Goal: Navigation & Orientation: Find specific page/section

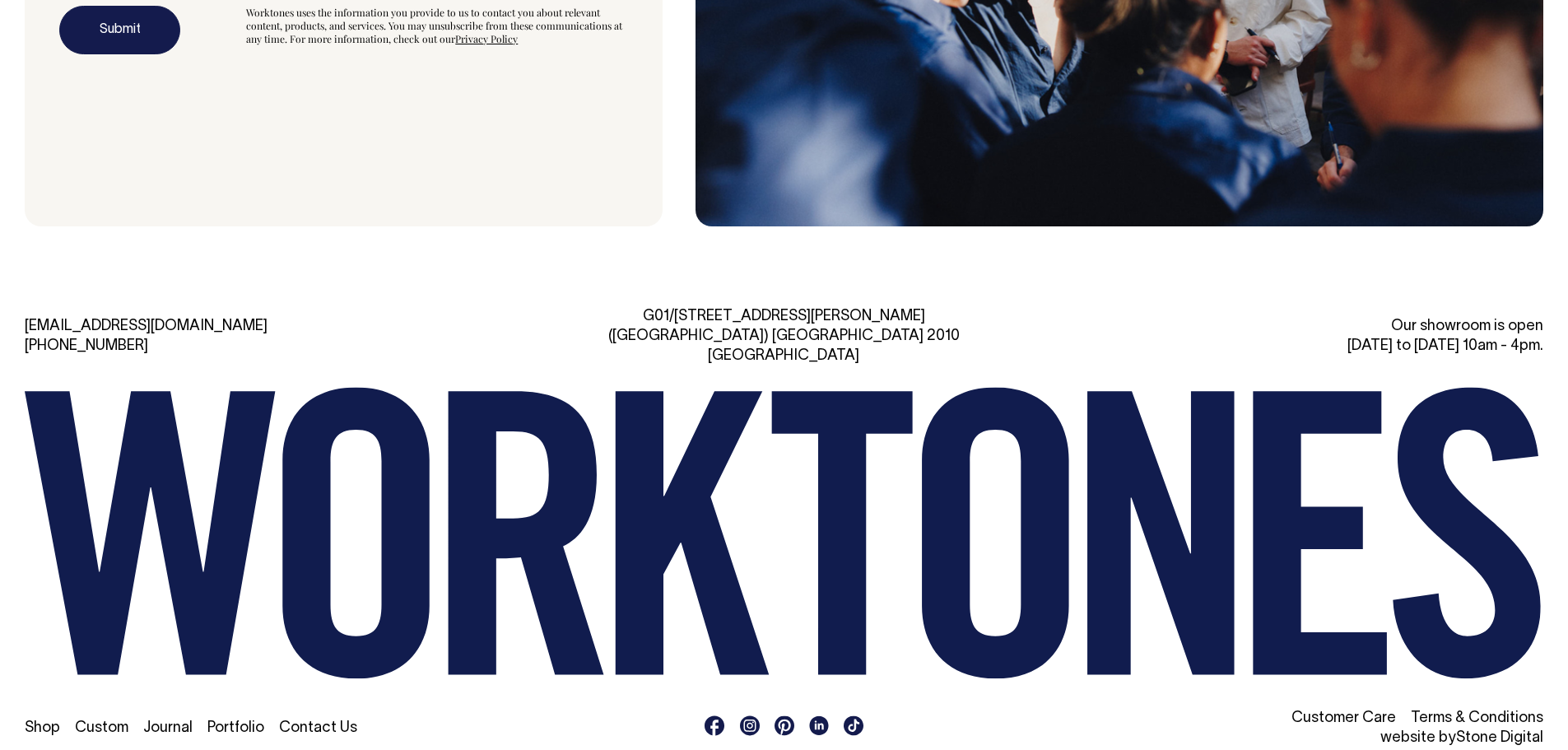
scroll to position [5565, 0]
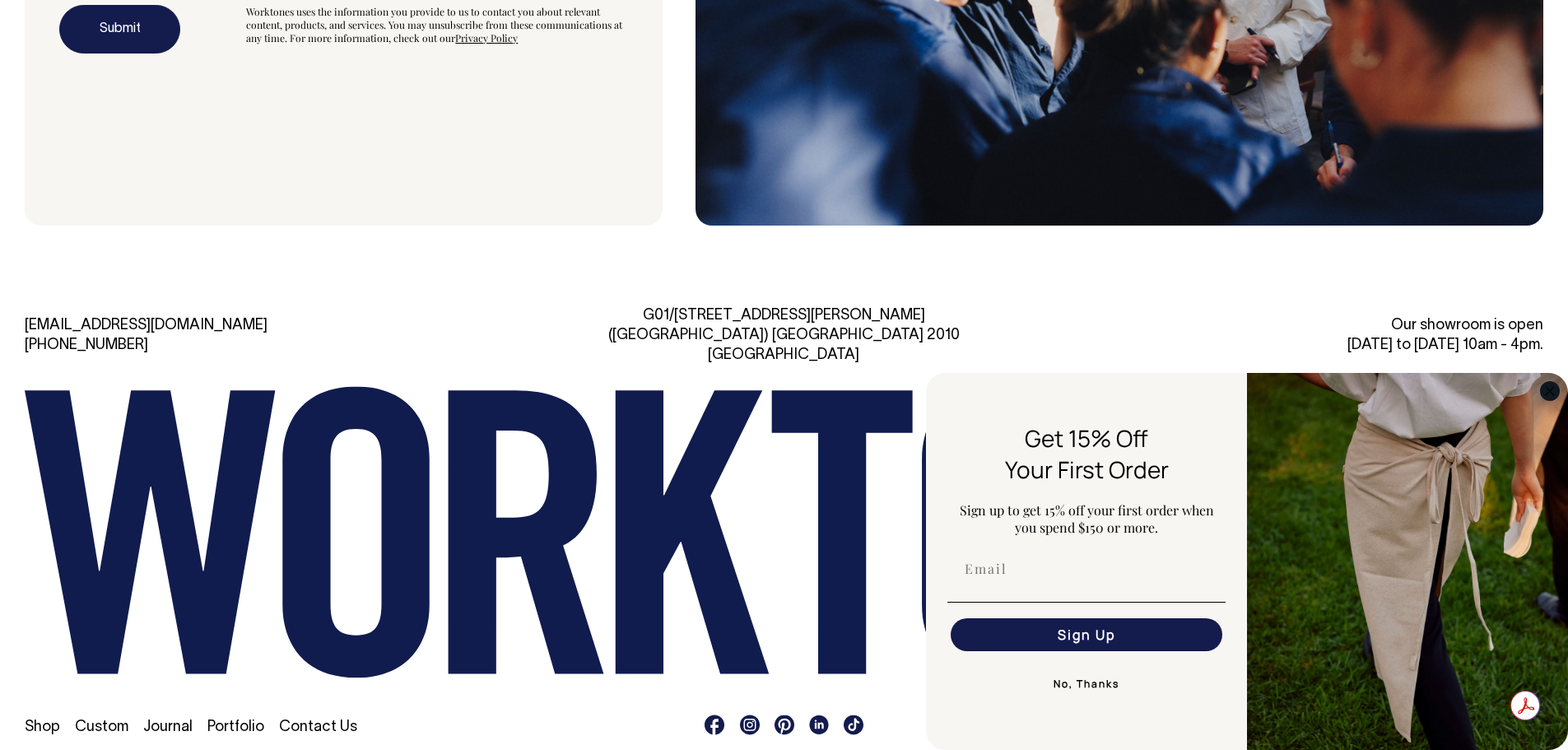
click at [1551, 388] on icon "Close dialog" at bounding box center [1549, 390] width 8 height 8
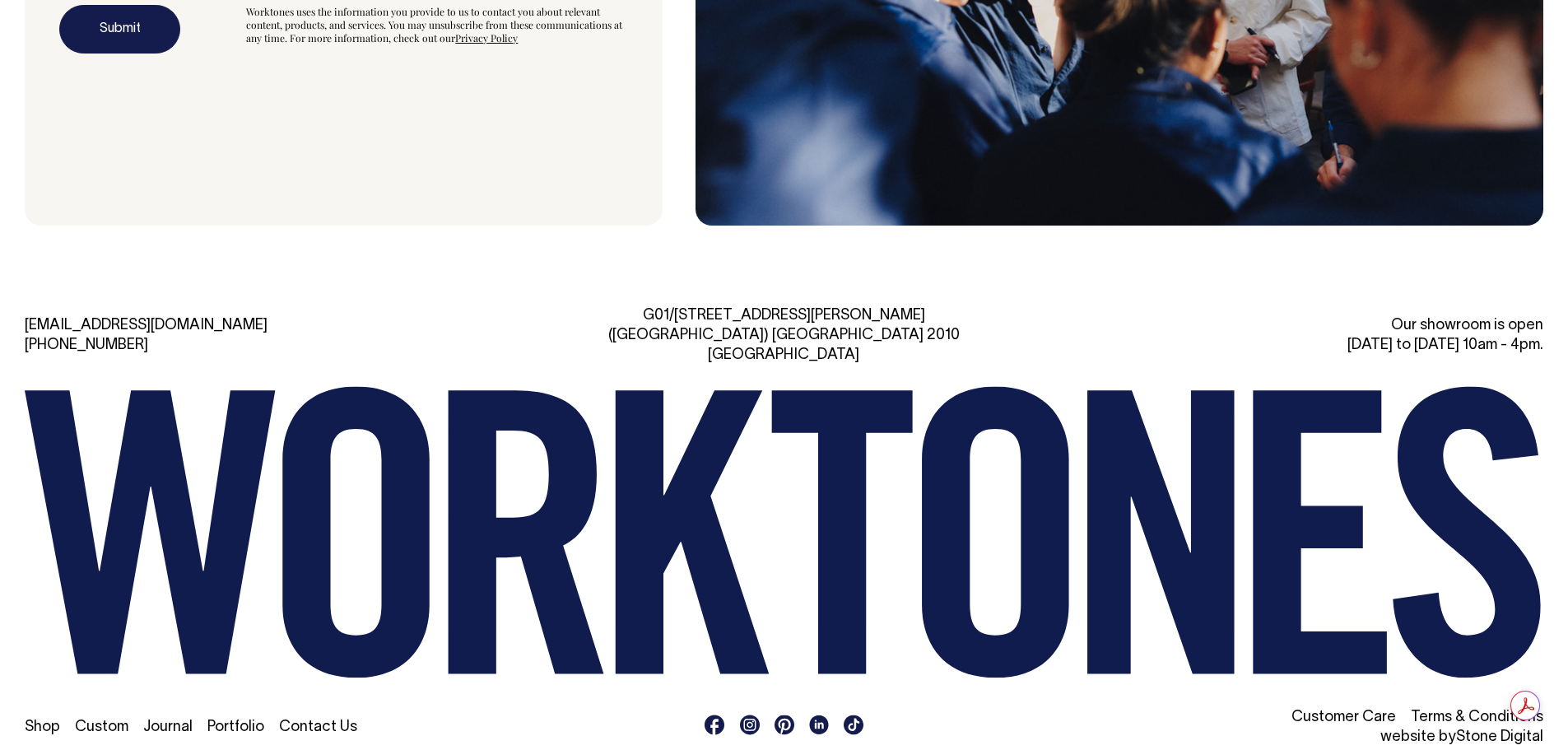
click at [47, 720] on link "Shop" at bounding box center [41, 728] width 35 height 14
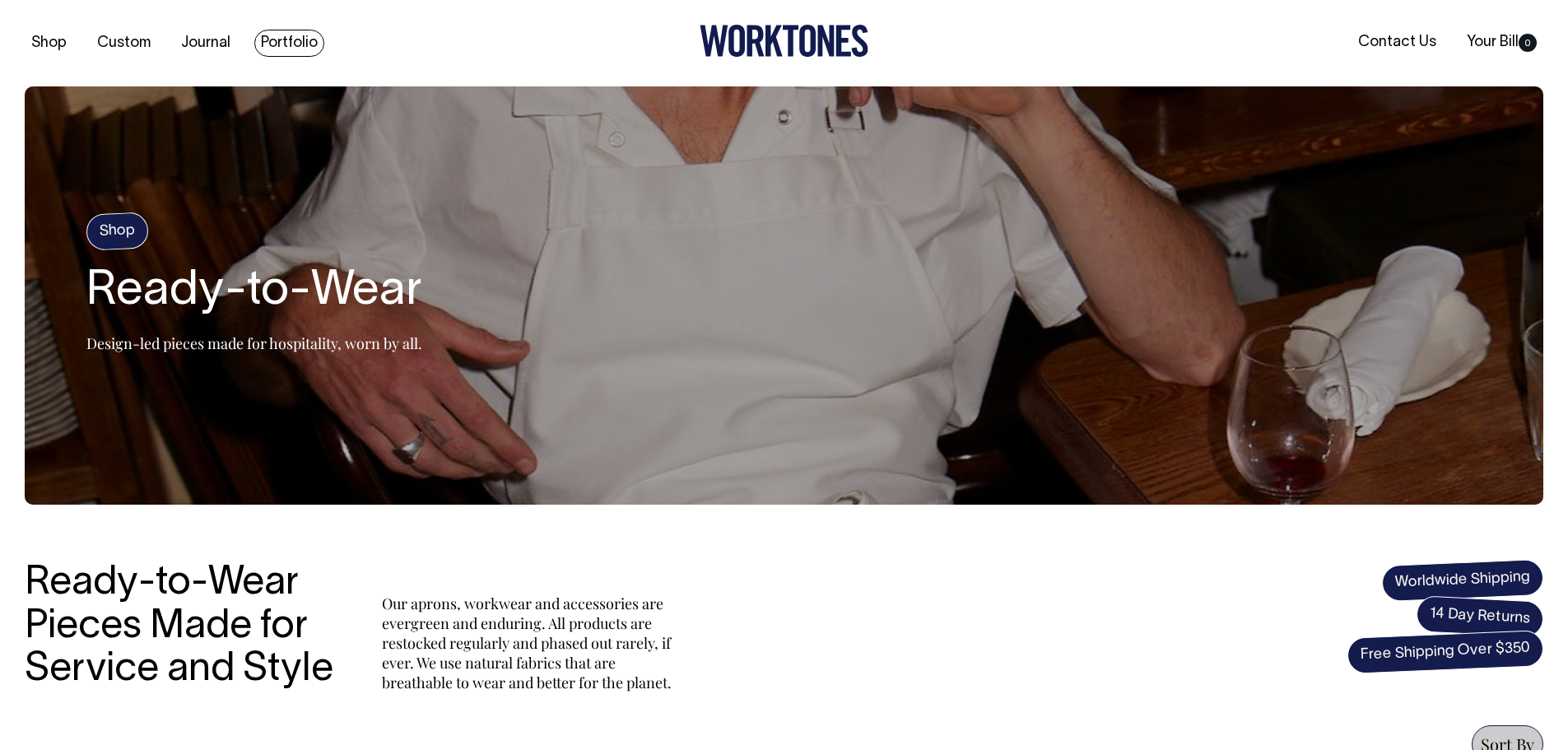
click at [278, 41] on link "Portfolio" at bounding box center [290, 43] width 70 height 27
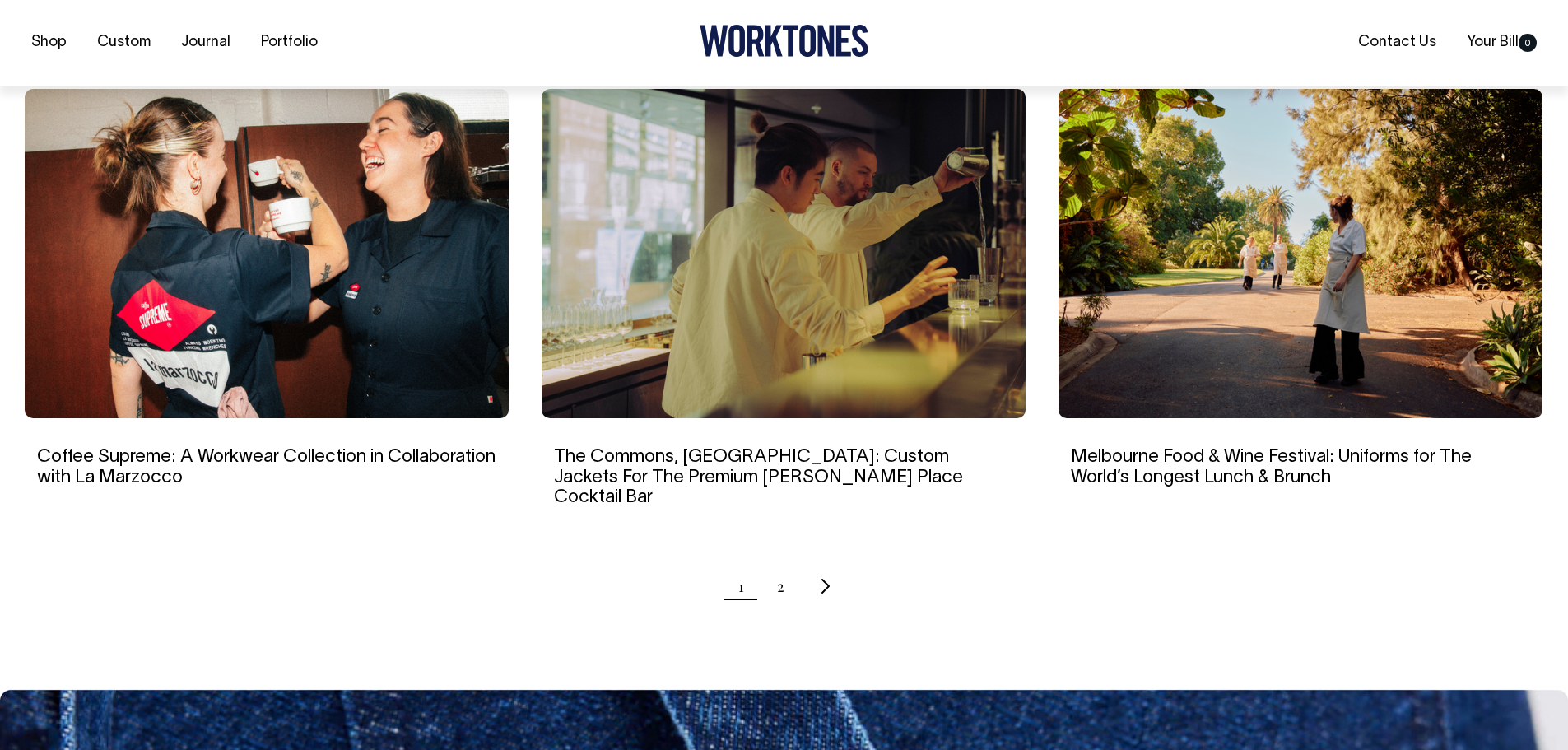
scroll to position [1522, 0]
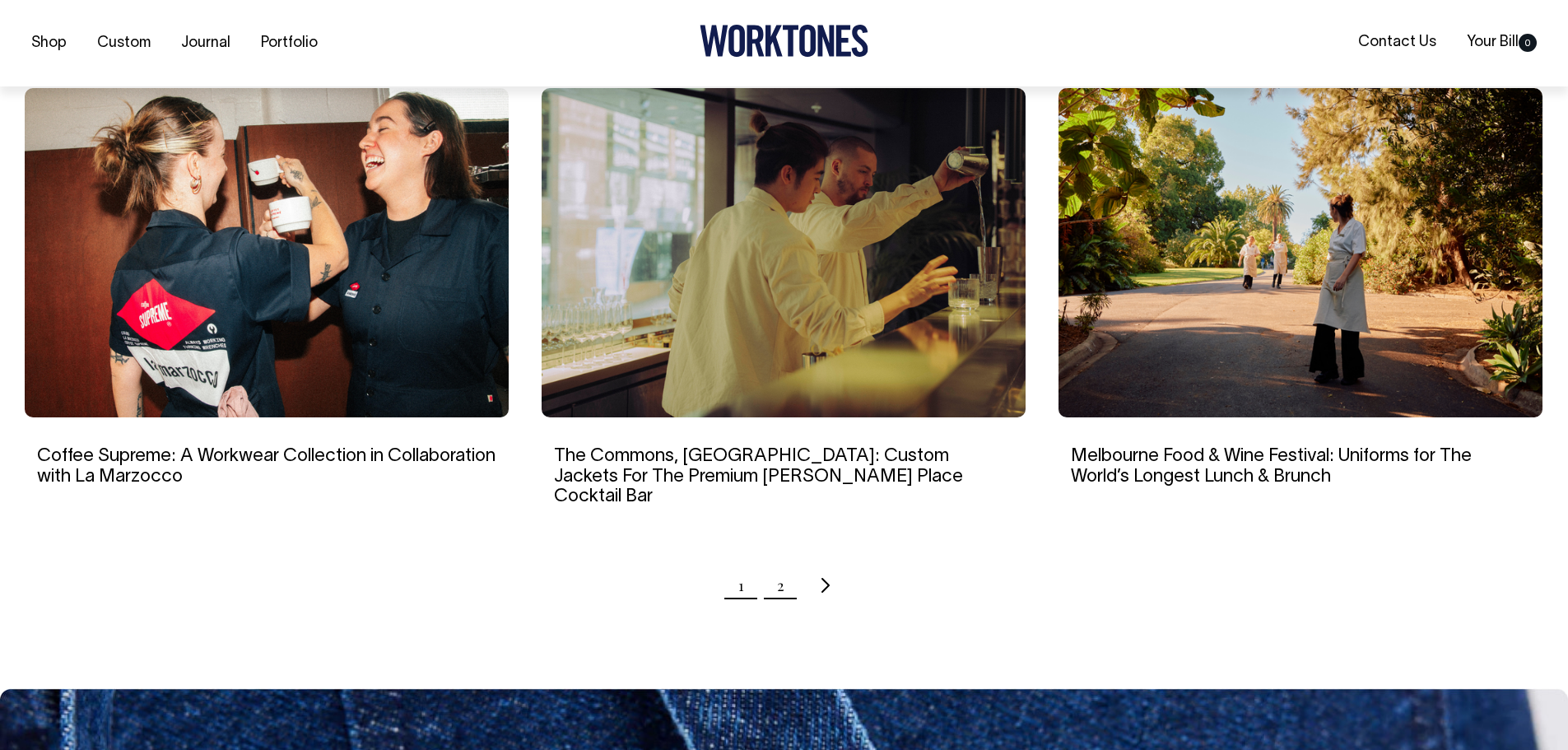
click at [780, 570] on link "2" at bounding box center [780, 585] width 7 height 41
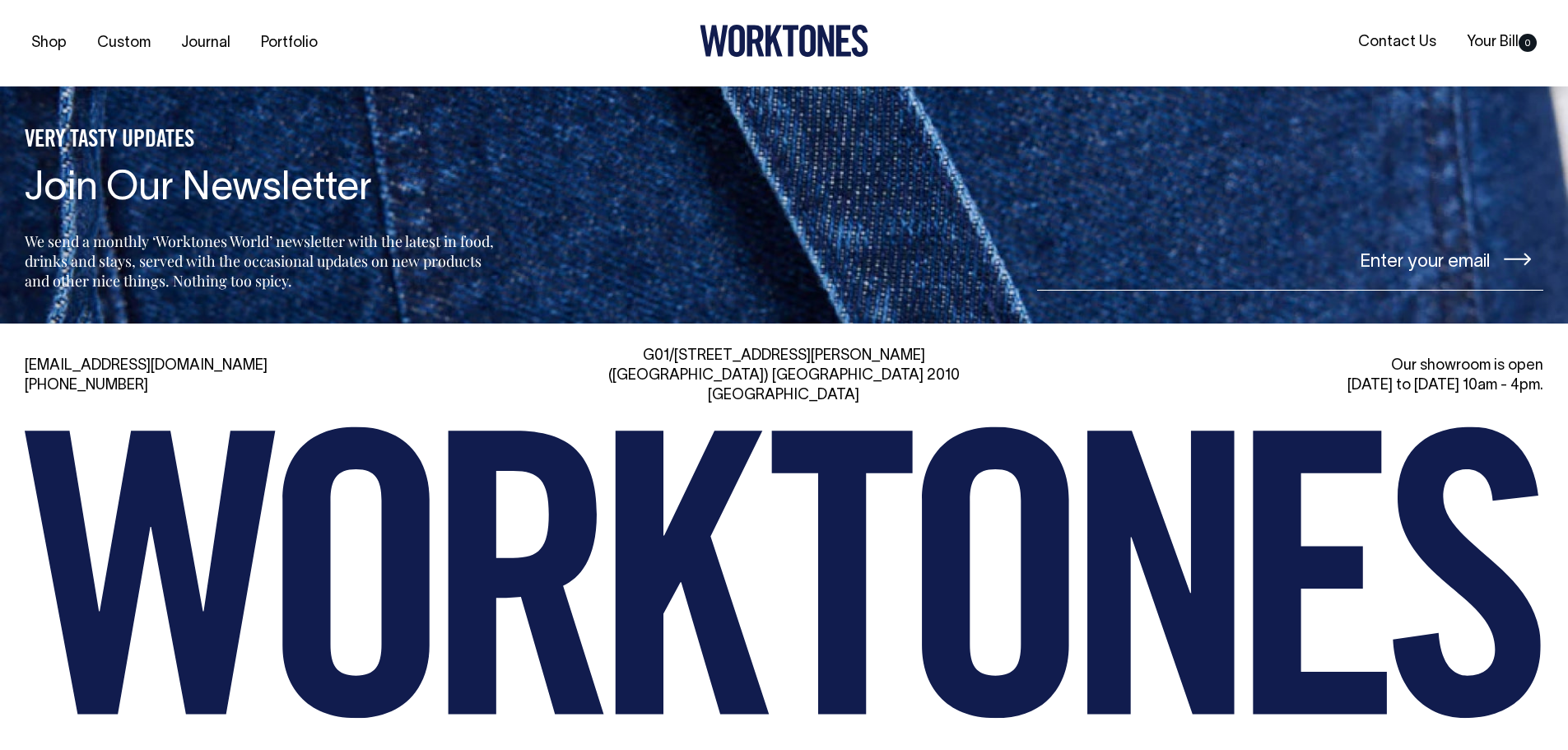
scroll to position [1813, 0]
